Goal: Find specific fact: Find specific fact

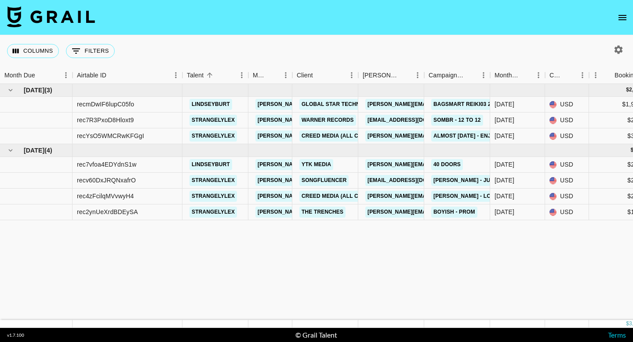
click at [622, 15] on icon "open drawer" at bounding box center [623, 17] width 8 height 5
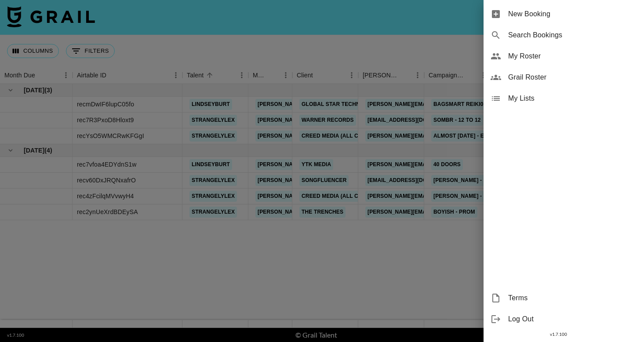
click at [558, 78] on span "Grail Roster" at bounding box center [567, 77] width 118 height 11
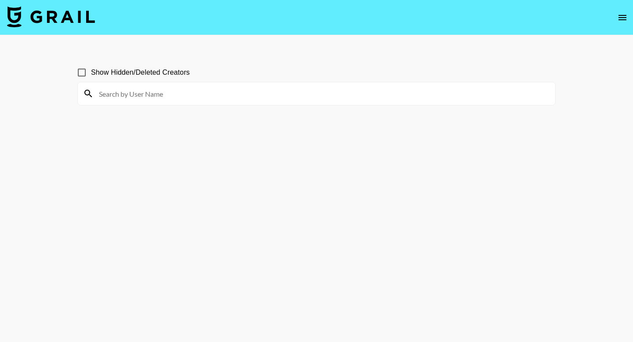
click at [629, 19] on button "open drawer" at bounding box center [623, 18] width 18 height 18
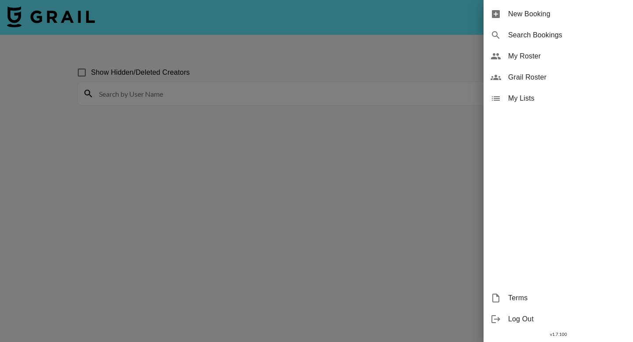
click at [575, 51] on span "My Roster" at bounding box center [567, 56] width 118 height 11
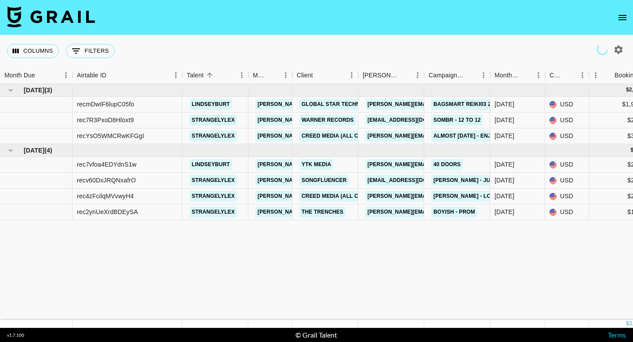
click at [622, 19] on icon "open drawer" at bounding box center [622, 17] width 11 height 11
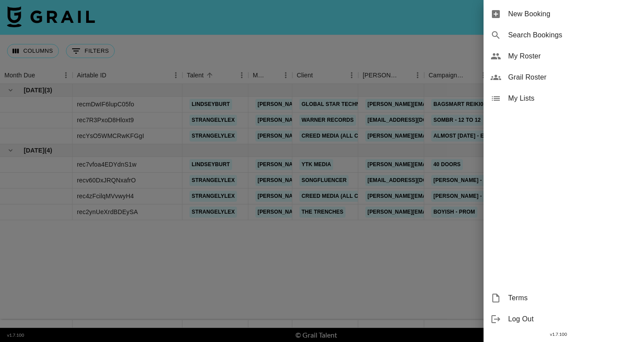
click at [564, 55] on span "My Roster" at bounding box center [567, 56] width 118 height 11
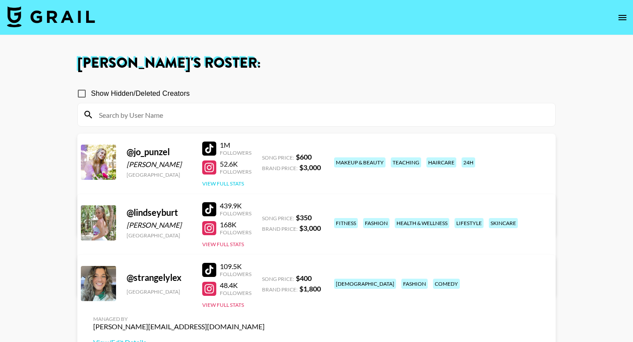
click at [216, 181] on button "View Full Stats" at bounding box center [223, 183] width 42 height 7
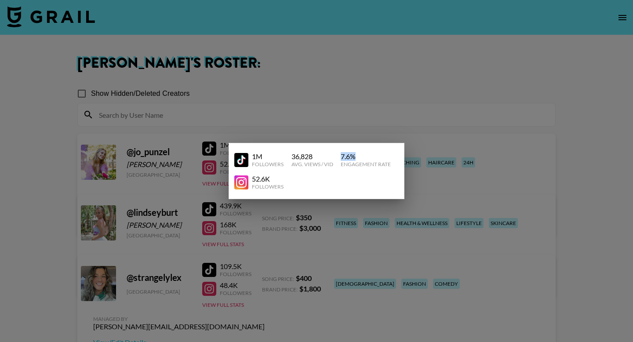
drag, startPoint x: 363, startPoint y: 156, endPoint x: 340, endPoint y: 154, distance: 23.4
click at [340, 155] on div "1M Followers 36,828 Avg. Views / Vid 7.6 % Engagement Rate" at bounding box center [316, 160] width 164 height 22
copy div "7.6 %"
